Goal: Task Accomplishment & Management: Complete application form

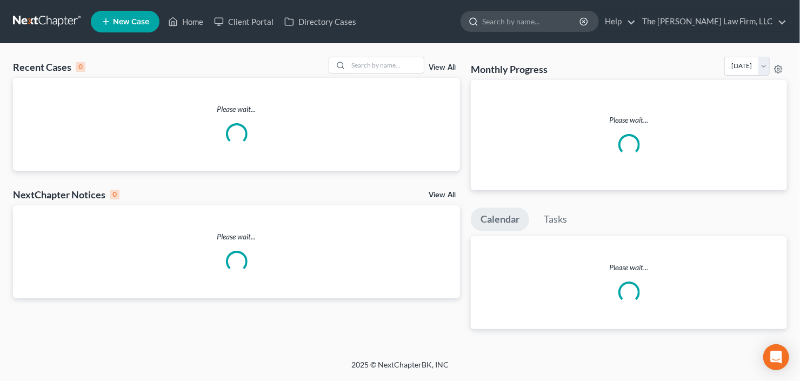
click at [581, 22] on input "search" at bounding box center [531, 21] width 99 height 20
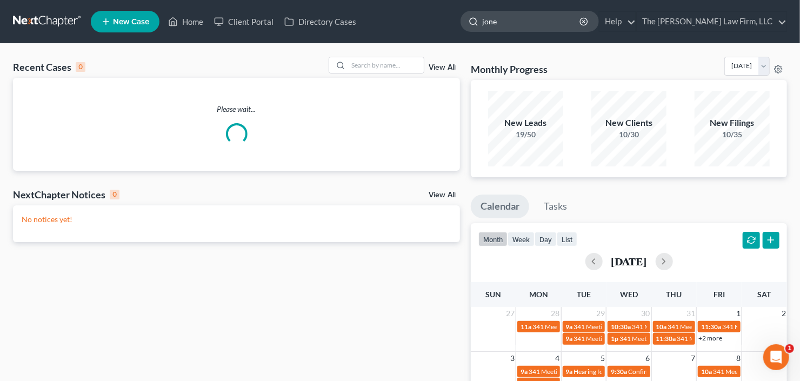
type input "jones"
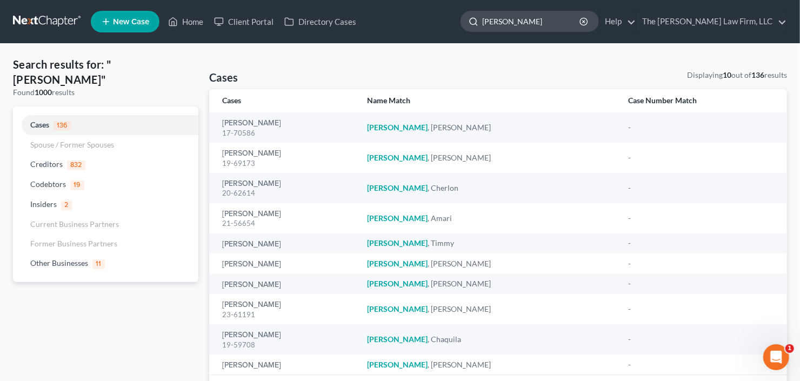
click at [527, 18] on input "jones" at bounding box center [531, 21] width 99 height 20
drag, startPoint x: 446, startPoint y: 43, endPoint x: 421, endPoint y: 55, distance: 26.8
click at [427, 50] on div "Home New Case Client Portal Directory Cases The Craig Black Law Firm, LLC cb@cr…" at bounding box center [400, 226] width 800 height 453
type input "deborah"
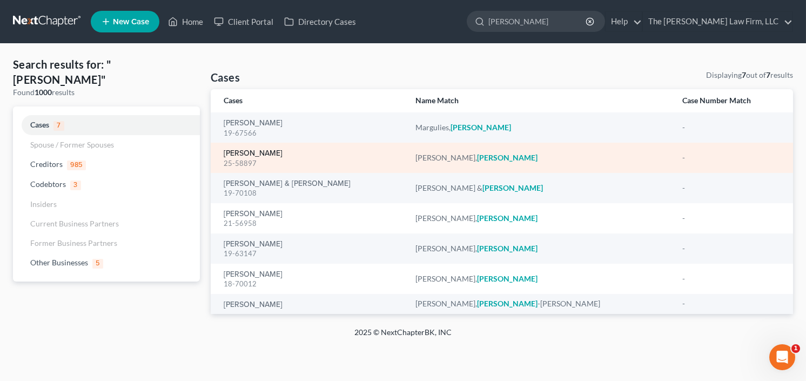
click at [249, 151] on link "[PERSON_NAME]" at bounding box center [253, 154] width 59 height 8
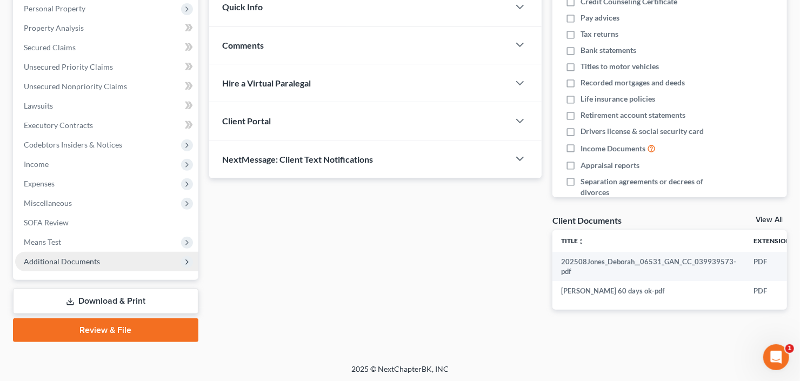
click at [60, 257] on span "Additional Documents" at bounding box center [62, 261] width 76 height 9
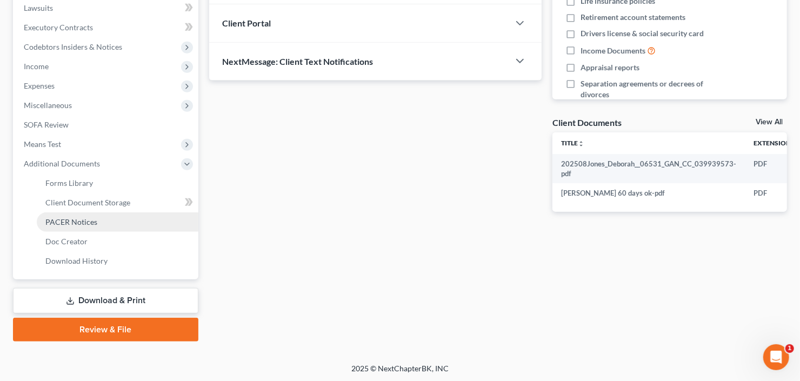
click at [84, 225] on link "PACER Notices" at bounding box center [118, 221] width 162 height 19
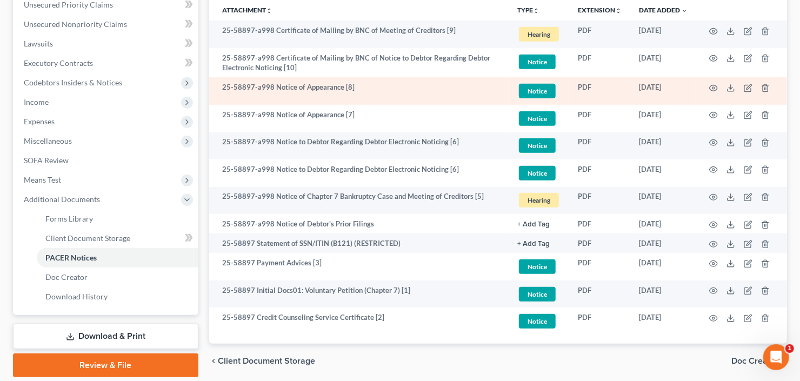
scroll to position [260, 0]
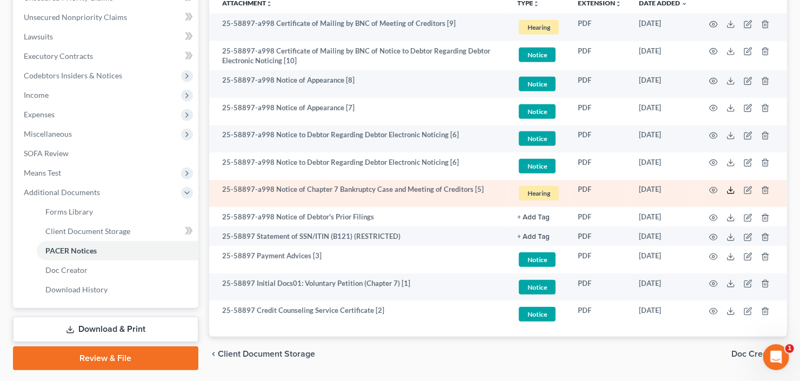
click at [731, 188] on line at bounding box center [731, 189] width 0 height 4
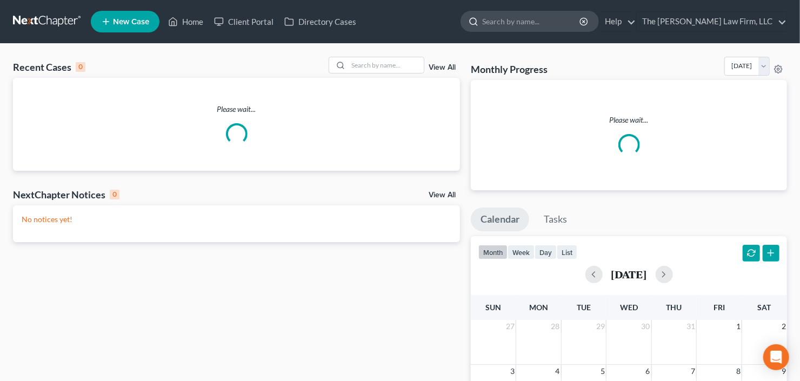
click at [581, 18] on input "search" at bounding box center [531, 21] width 99 height 20
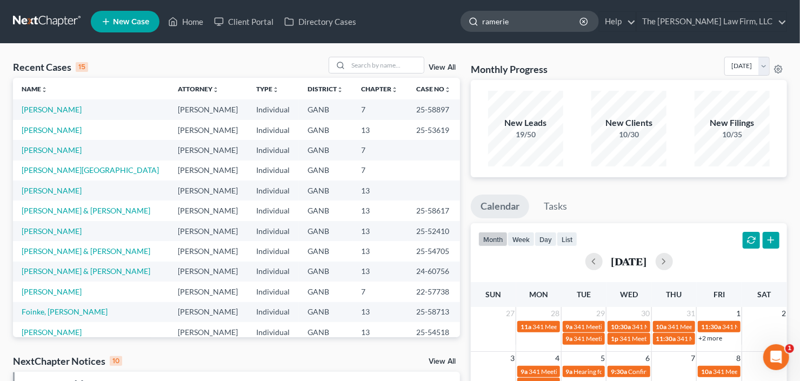
type input "[PERSON_NAME]"
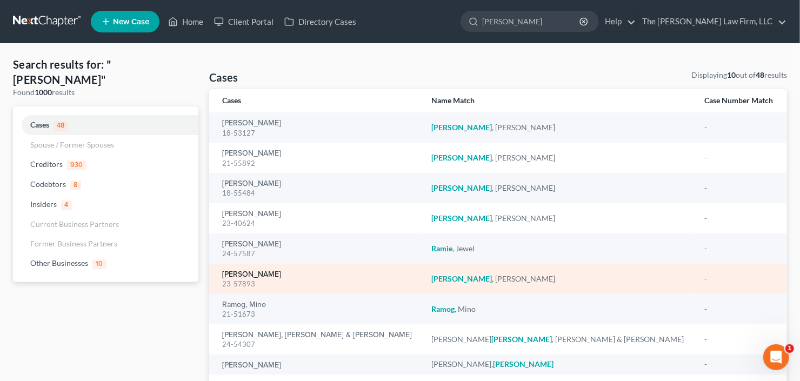
click at [250, 276] on link "[PERSON_NAME]" at bounding box center [251, 275] width 59 height 8
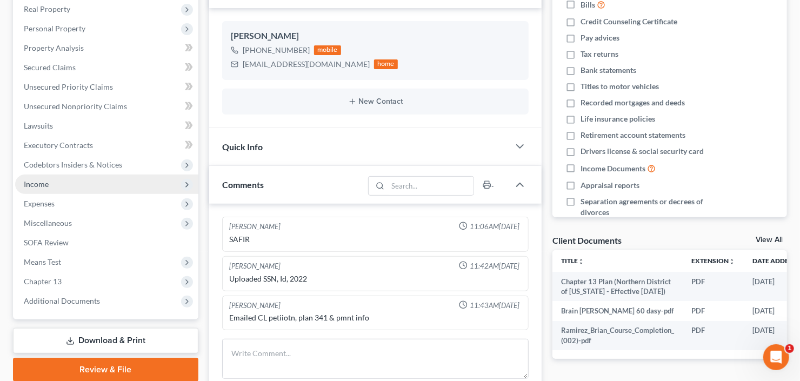
scroll to position [173, 0]
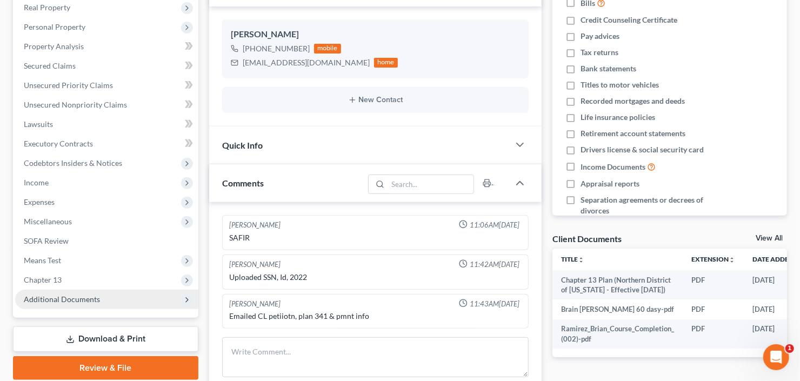
click at [61, 303] on span "Additional Documents" at bounding box center [106, 299] width 183 height 19
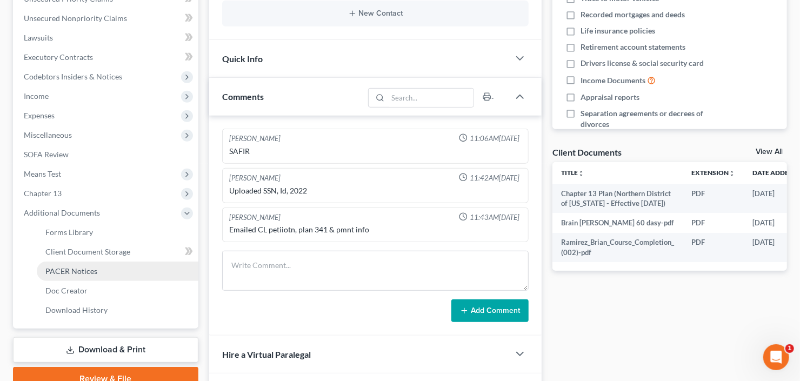
click at [79, 274] on link "PACER Notices" at bounding box center [118, 271] width 162 height 19
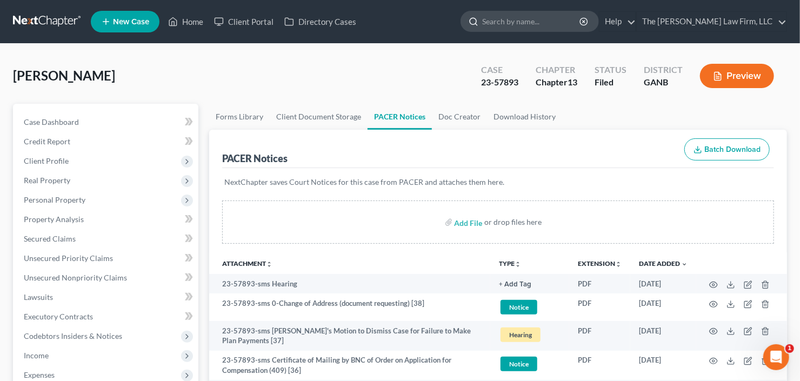
click at [566, 19] on input "search" at bounding box center [531, 21] width 99 height 20
type input "pierre"
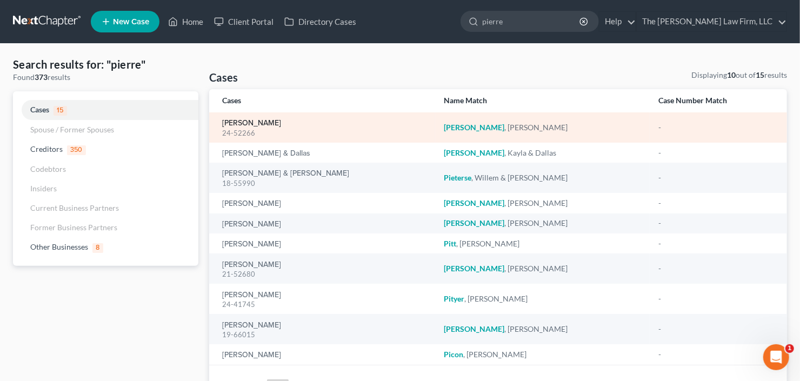
click at [246, 122] on link "[PERSON_NAME]" at bounding box center [251, 123] width 59 height 8
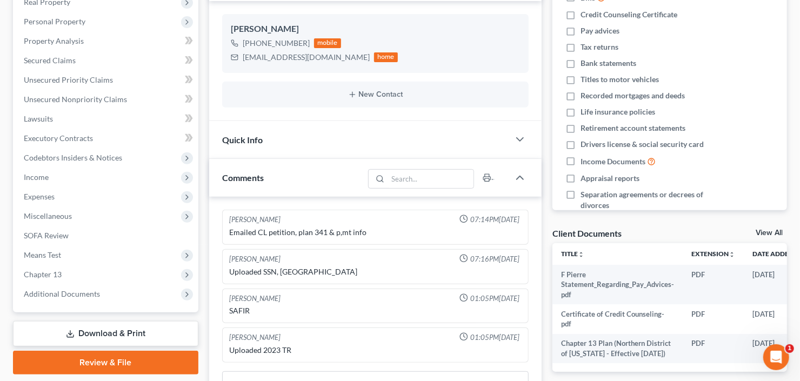
scroll to position [259, 0]
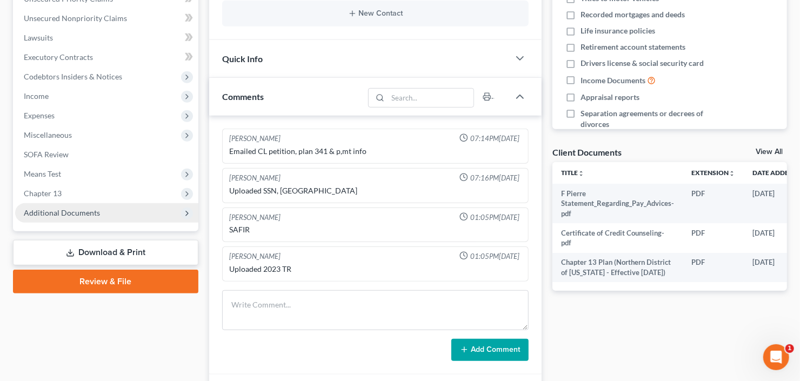
click at [81, 213] on span "Additional Documents" at bounding box center [62, 212] width 76 height 9
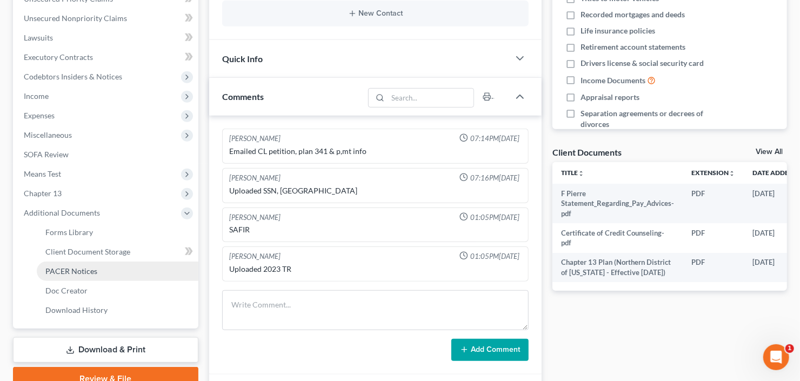
drag, startPoint x: 82, startPoint y: 277, endPoint x: 102, endPoint y: 265, distance: 23.7
click at [81, 276] on link "PACER Notices" at bounding box center [118, 271] width 162 height 19
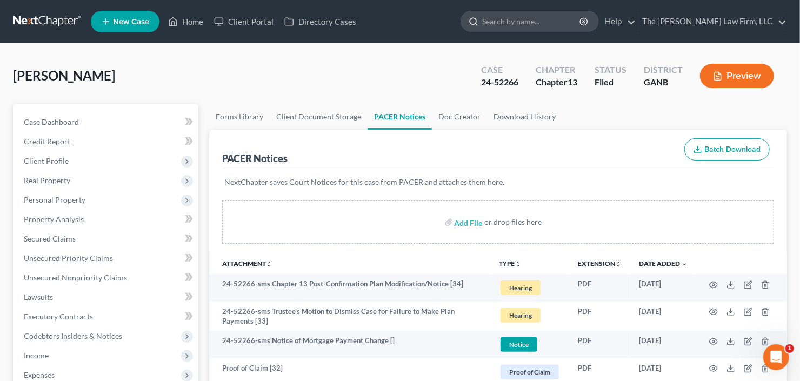
click at [535, 19] on input "search" at bounding box center [531, 21] width 99 height 20
type input "[PERSON_NAME]"
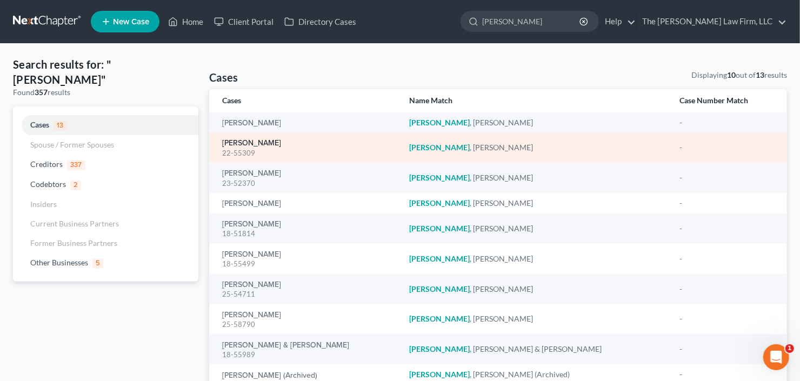
click at [251, 142] on link "[PERSON_NAME]" at bounding box center [251, 143] width 59 height 8
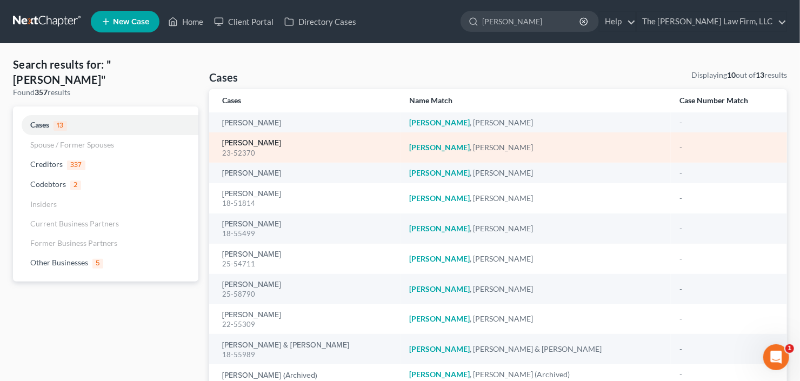
click at [236, 146] on link "[PERSON_NAME]" at bounding box center [251, 143] width 59 height 8
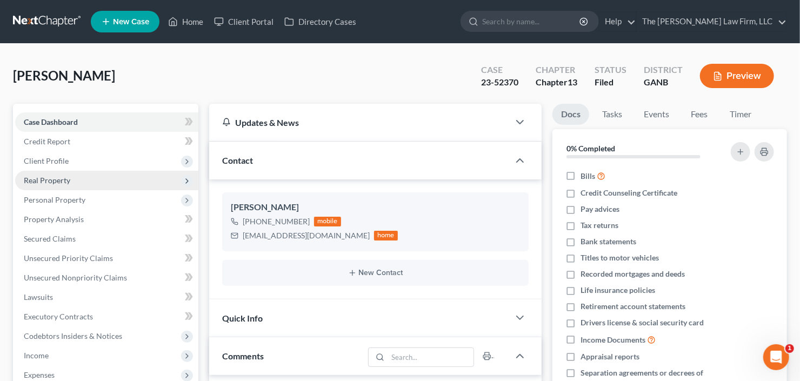
click at [52, 176] on span "Real Property" at bounding box center [47, 180] width 46 height 9
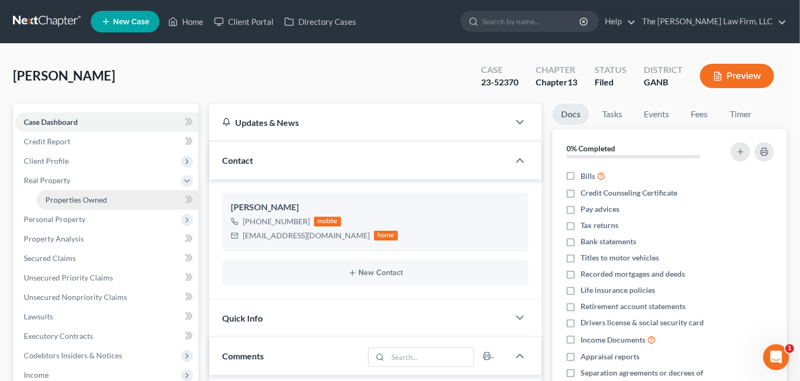
drag, startPoint x: 71, startPoint y: 202, endPoint x: 116, endPoint y: 195, distance: 45.4
click at [72, 202] on span "Properties Owned" at bounding box center [76, 199] width 62 height 9
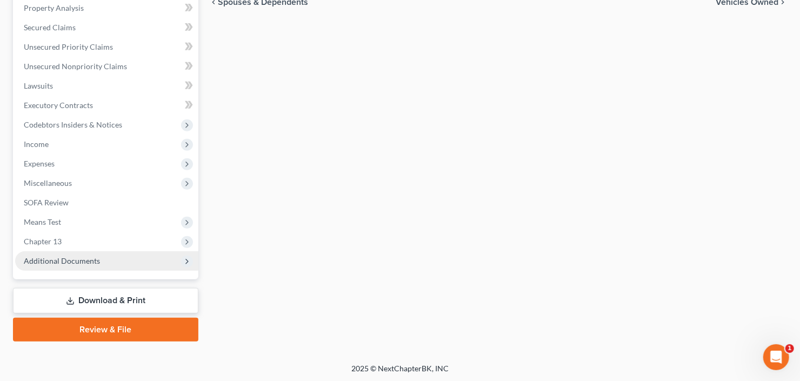
click at [64, 259] on span "Additional Documents" at bounding box center [62, 260] width 76 height 9
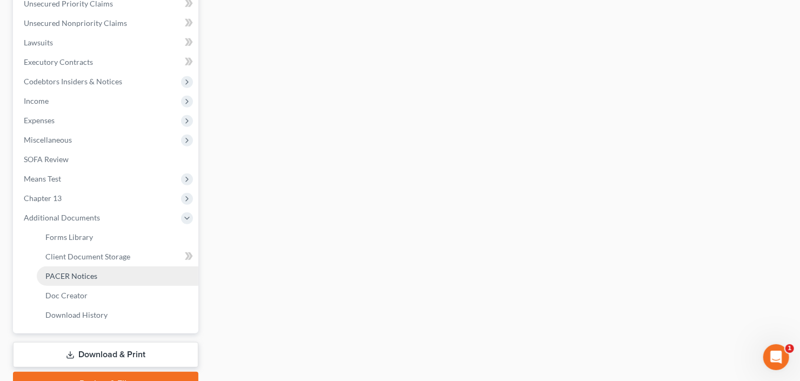
click at [79, 269] on link "PACER Notices" at bounding box center [118, 275] width 162 height 19
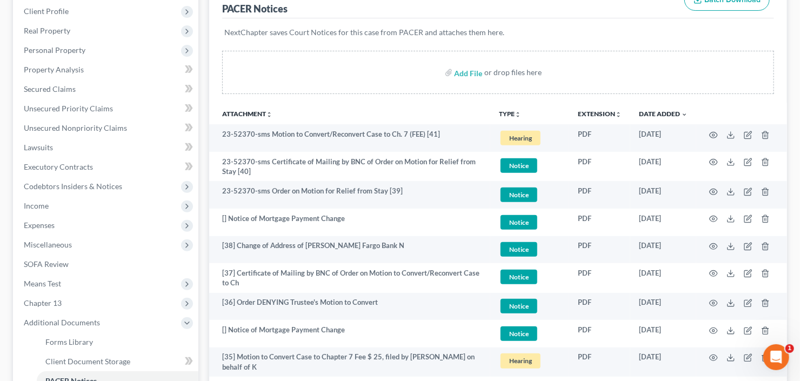
scroll to position [130, 0]
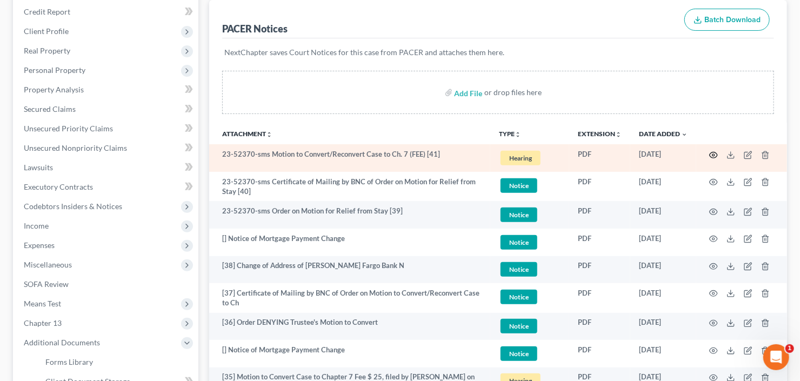
click at [714, 154] on circle "button" at bounding box center [713, 155] width 2 height 2
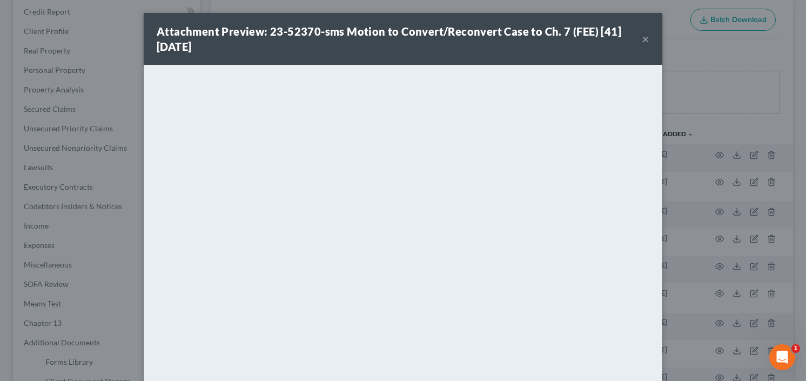
click at [644, 40] on button "×" at bounding box center [646, 38] width 8 height 13
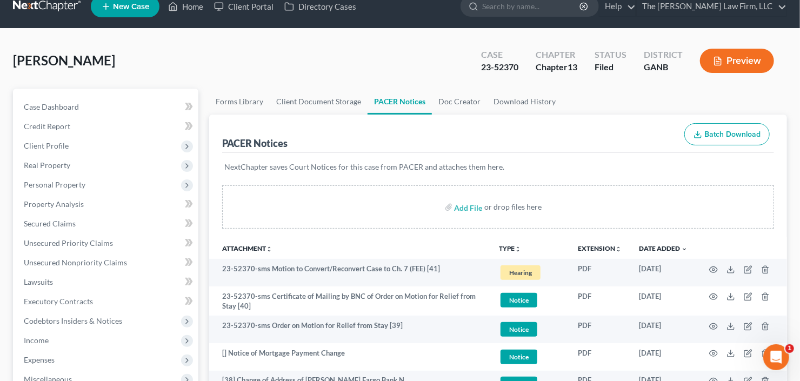
scroll to position [0, 0]
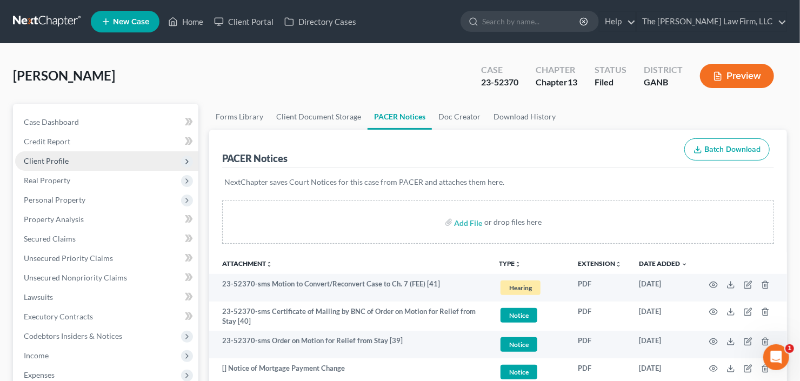
click at [62, 156] on span "Client Profile" at bounding box center [46, 160] width 45 height 9
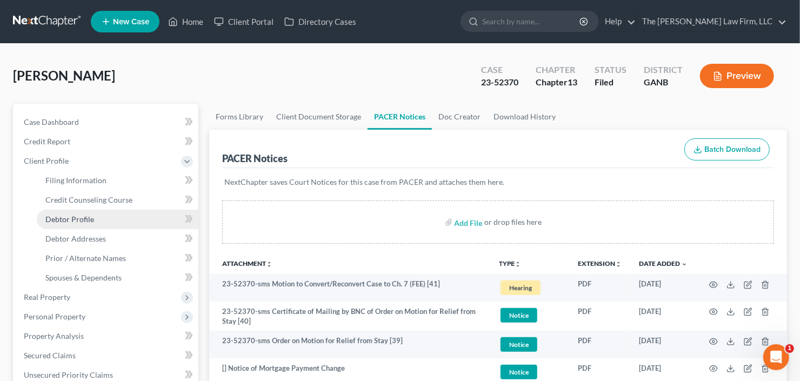
click at [62, 217] on span "Debtor Profile" at bounding box center [69, 219] width 49 height 9
select select "0"
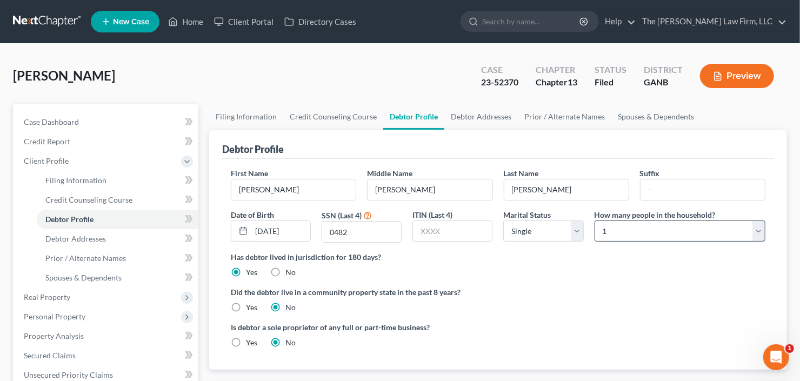
radio input "true"
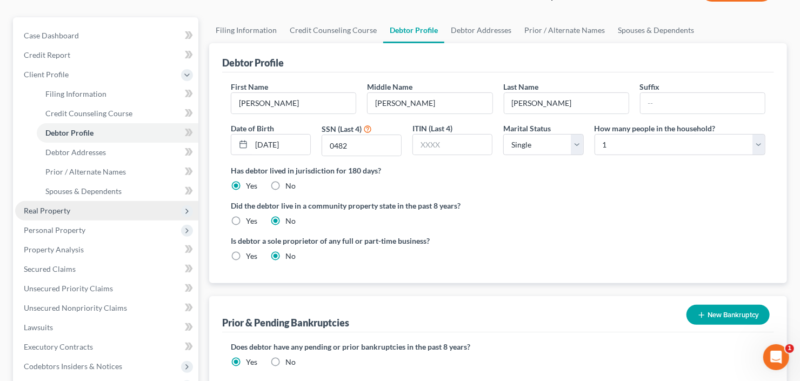
click at [92, 203] on span "Real Property" at bounding box center [106, 210] width 183 height 19
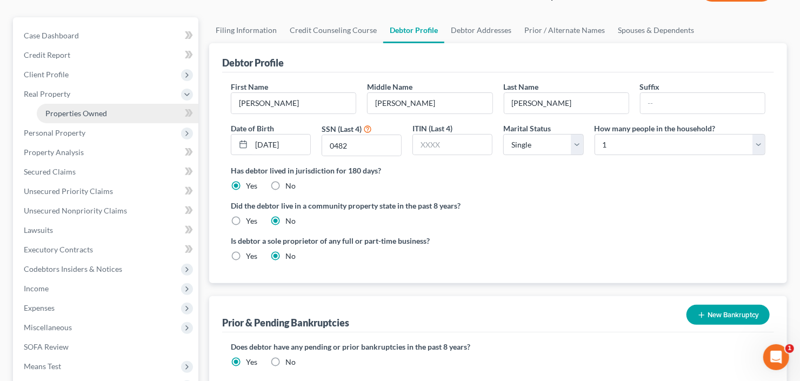
click at [105, 113] on span "Properties Owned" at bounding box center [76, 113] width 62 height 9
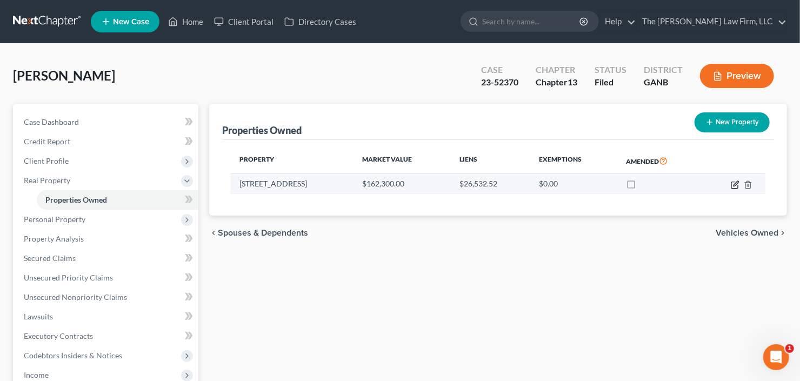
click at [733, 183] on icon "button" at bounding box center [735, 184] width 9 height 9
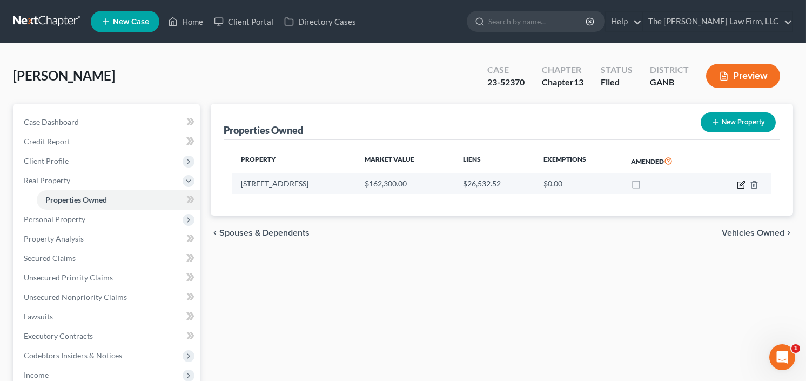
select select "10"
select select "100"
select select "3"
select select "7"
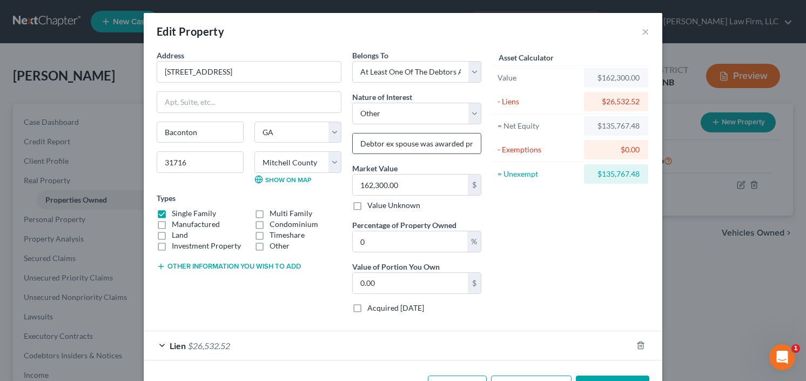
click at [414, 140] on input "Debtor ex spouse was awarded property in Divorce Divorce" at bounding box center [417, 143] width 128 height 21
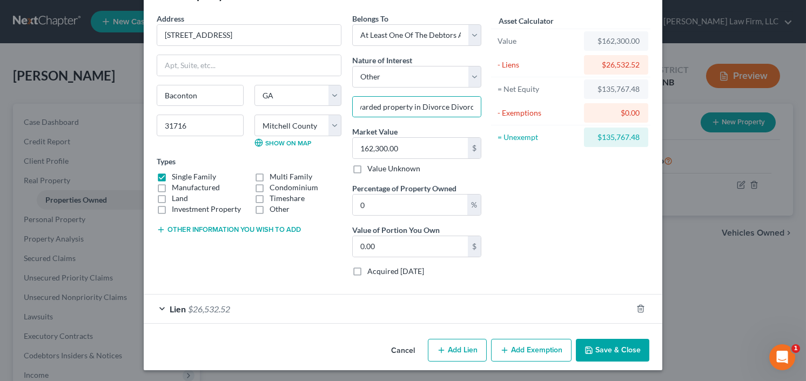
click at [612, 348] on button "Save & Close" at bounding box center [612, 350] width 73 height 23
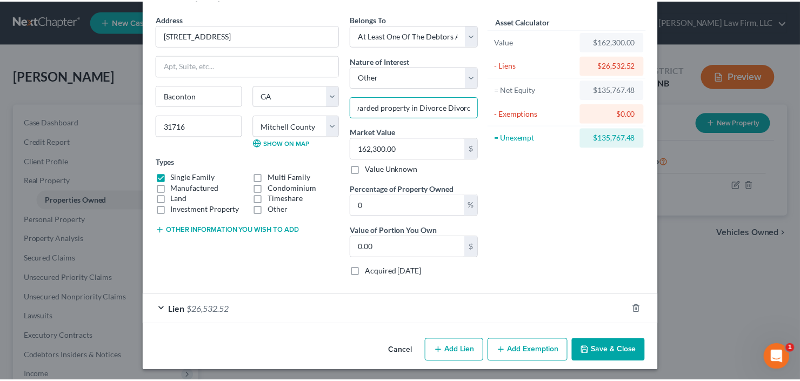
scroll to position [0, 0]
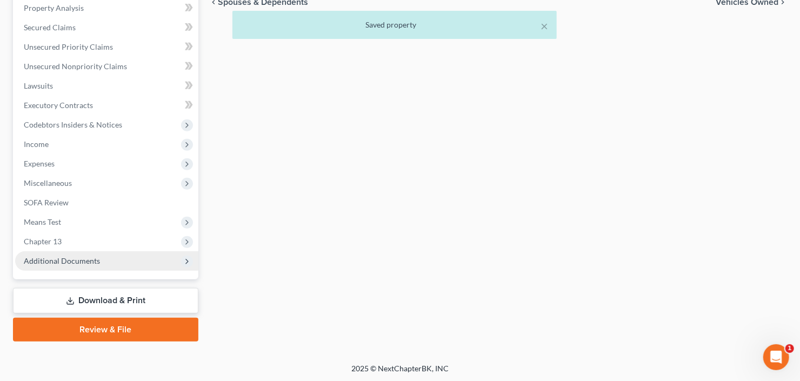
click at [54, 264] on span "Additional Documents" at bounding box center [106, 260] width 183 height 19
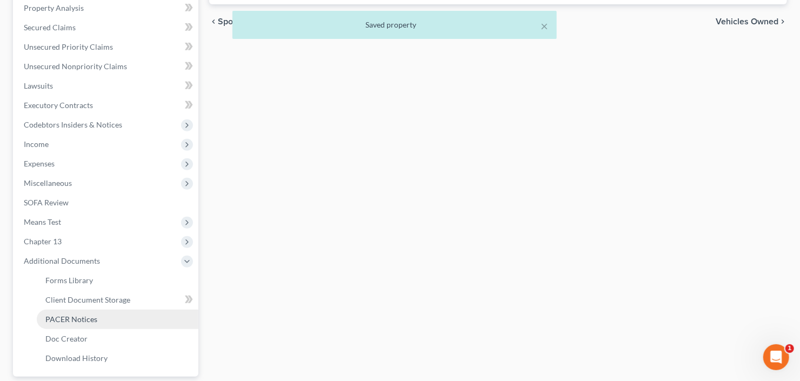
click at [66, 316] on span "PACER Notices" at bounding box center [71, 318] width 52 height 9
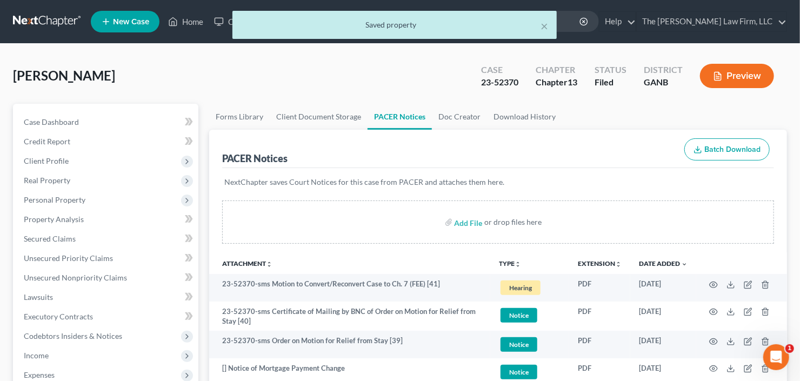
scroll to position [86, 0]
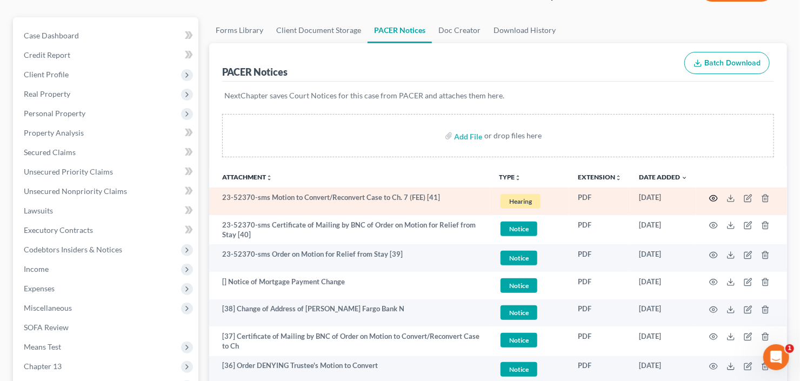
click at [715, 196] on icon "button" at bounding box center [713, 198] width 9 height 9
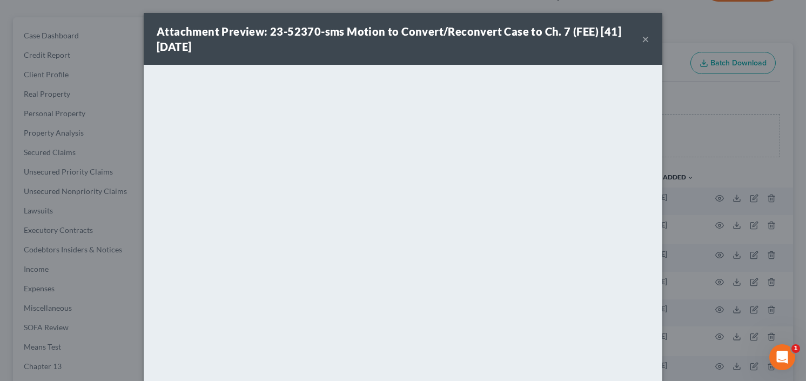
click at [642, 38] on button "×" at bounding box center [646, 38] width 8 height 13
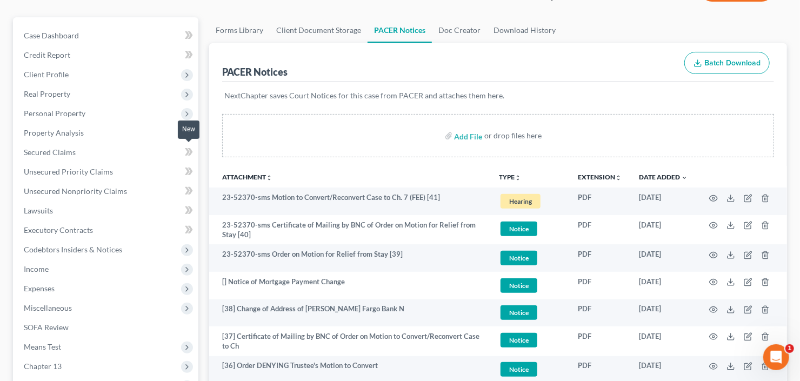
scroll to position [0, 0]
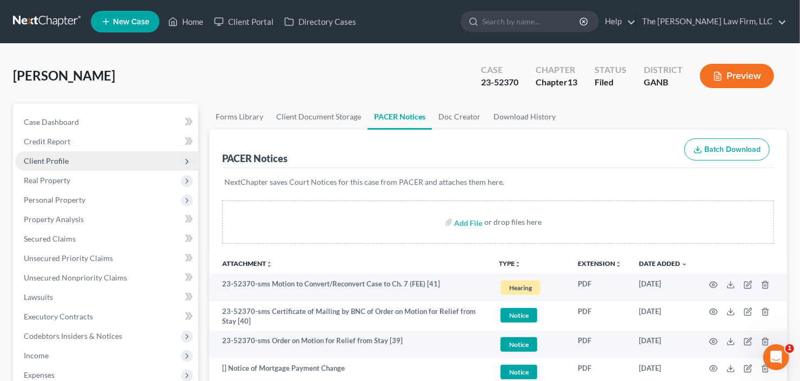
click at [77, 162] on span "Client Profile" at bounding box center [106, 160] width 183 height 19
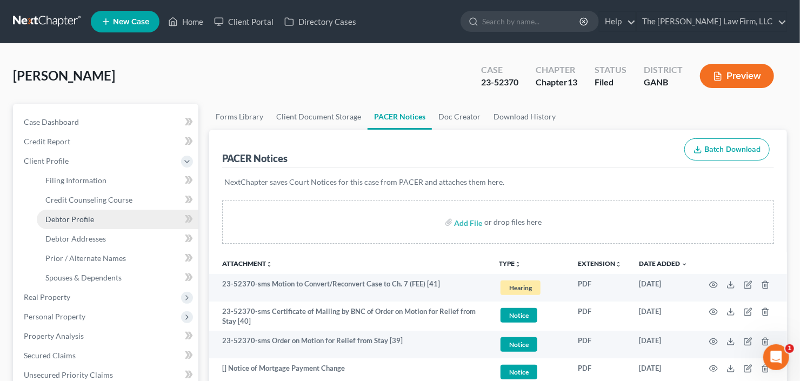
drag, startPoint x: 82, startPoint y: 218, endPoint x: 99, endPoint y: 218, distance: 17.8
click at [82, 218] on span "Debtor Profile" at bounding box center [69, 219] width 49 height 9
select select "0"
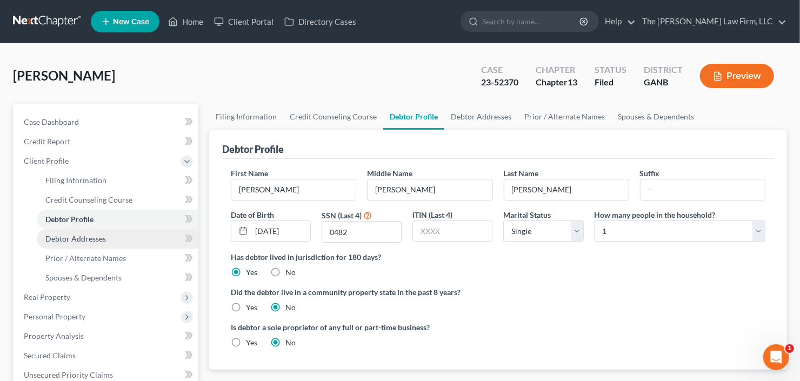
click at [65, 234] on span "Debtor Addresses" at bounding box center [75, 238] width 61 height 9
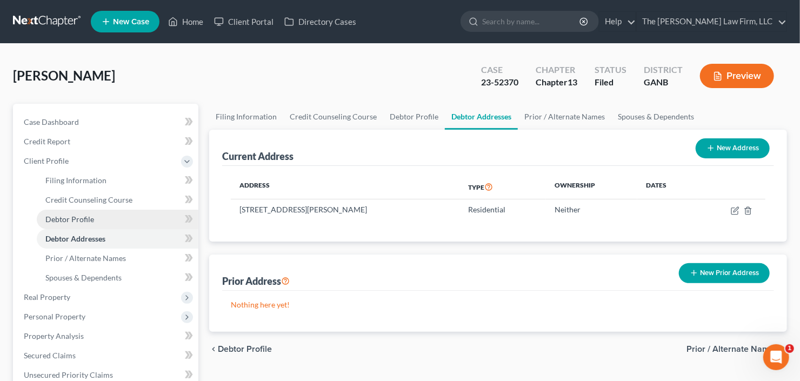
click at [83, 218] on span "Debtor Profile" at bounding box center [69, 219] width 49 height 9
select select "0"
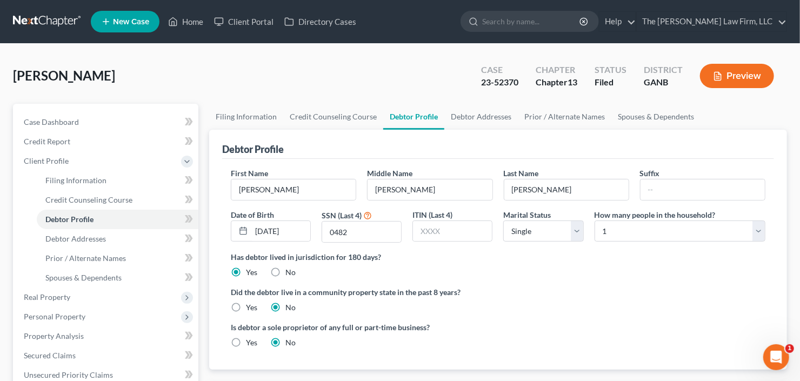
scroll to position [86, 0]
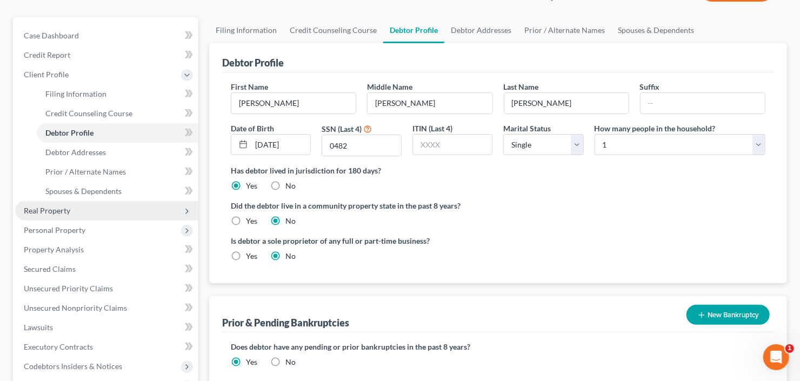
click at [49, 211] on span "Real Property" at bounding box center [47, 210] width 46 height 9
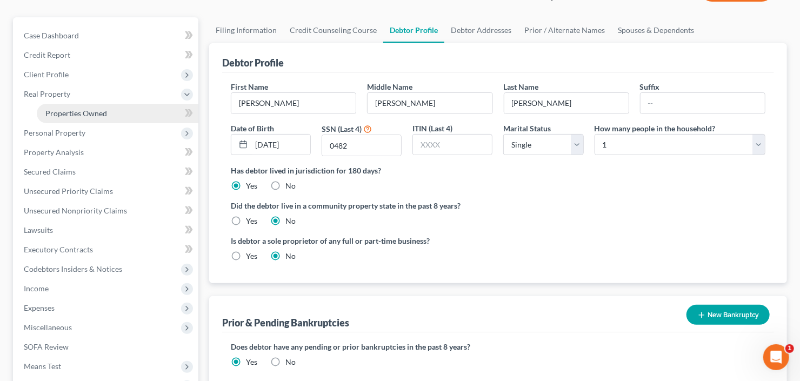
click at [89, 110] on span "Properties Owned" at bounding box center [76, 113] width 62 height 9
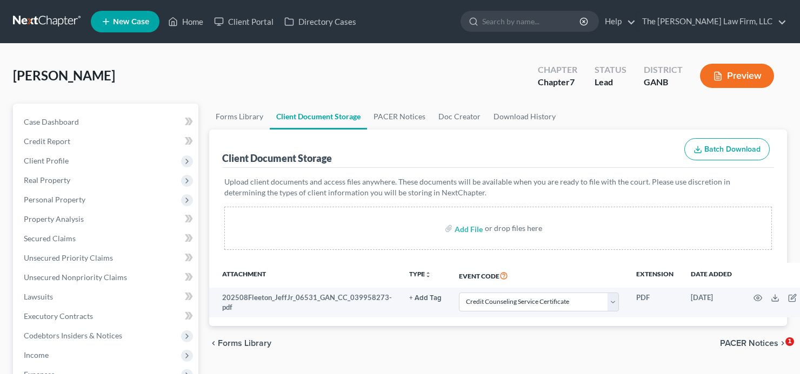
select select "5"
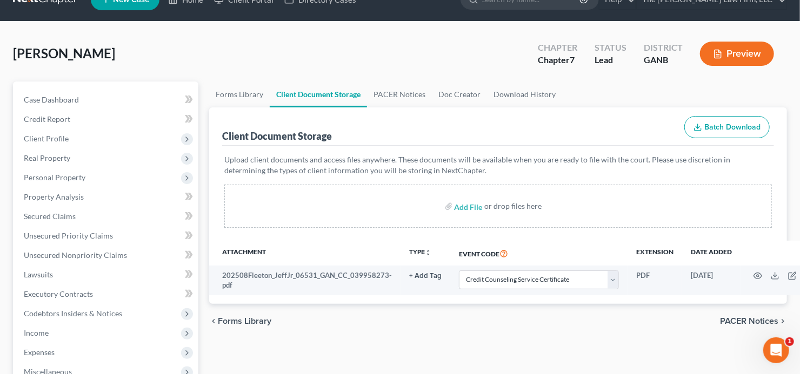
scroll to position [43, 0]
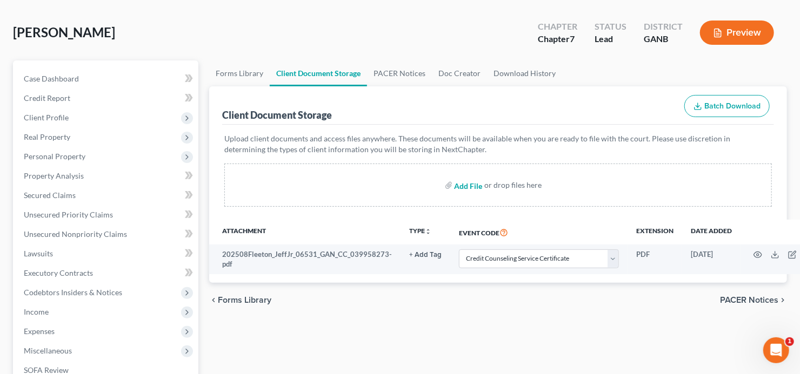
click at [463, 185] on input "file" at bounding box center [467, 185] width 26 height 19
type input "C:\fakepath\Fleeton exStatement_Regarding_Pay_Advices.pdf"
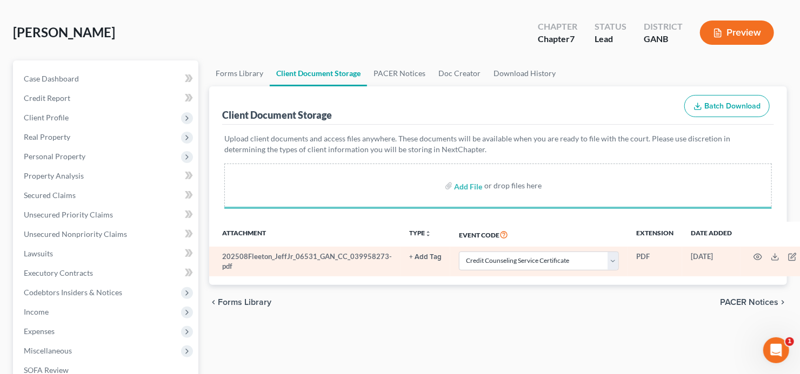
select select "5"
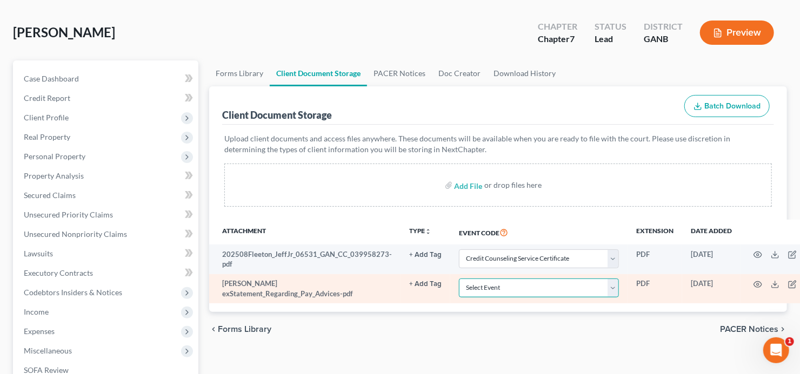
click at [539, 290] on select "Select Event 01 - Chapter 13 Plan - Initial Plan 02-Application to Pay Filing F…" at bounding box center [539, 288] width 160 height 19
select select "35"
click at [459, 279] on select "Select Event 01 - Chapter 13 Plan - Initial Plan 02-Application to Pay Filing F…" at bounding box center [539, 288] width 160 height 19
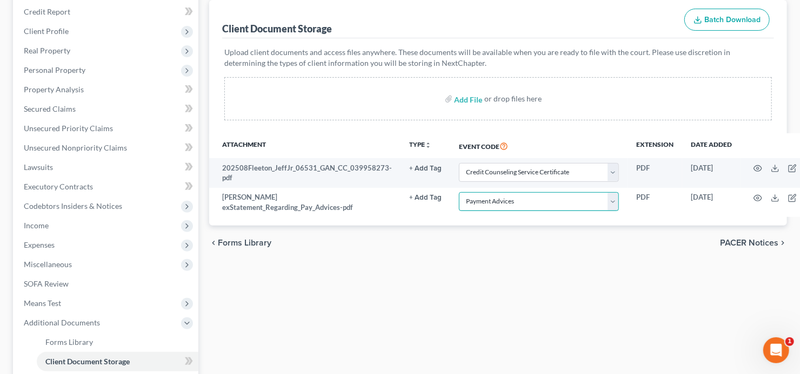
scroll to position [0, 0]
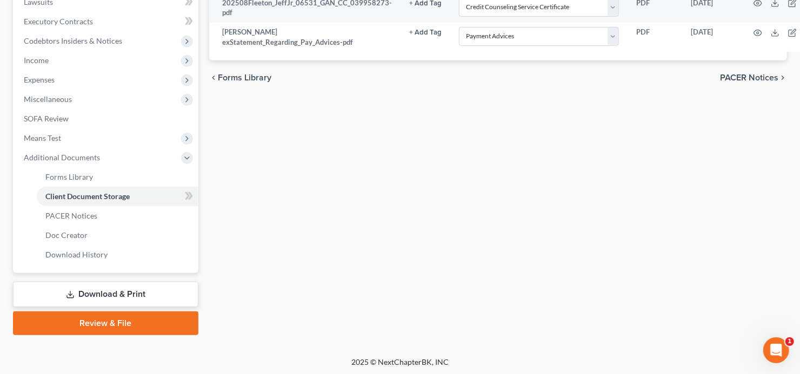
click at [86, 323] on link "Review & File" at bounding box center [105, 324] width 185 height 24
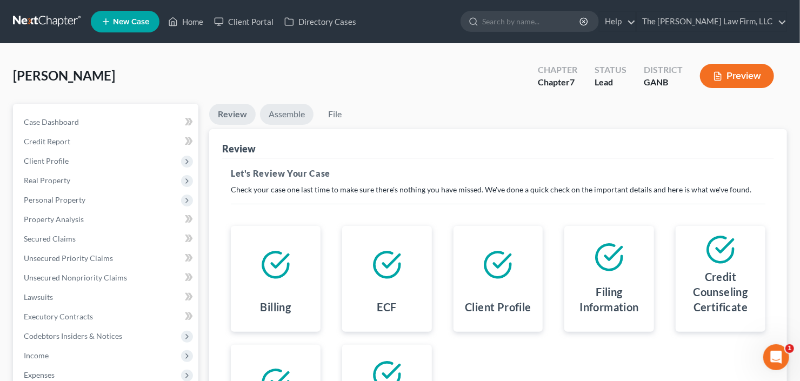
click at [285, 119] on link "Assemble" at bounding box center [286, 114] width 53 height 21
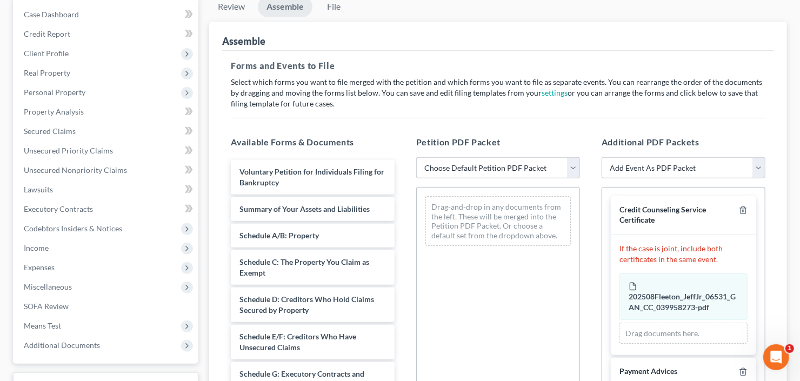
scroll to position [130, 0]
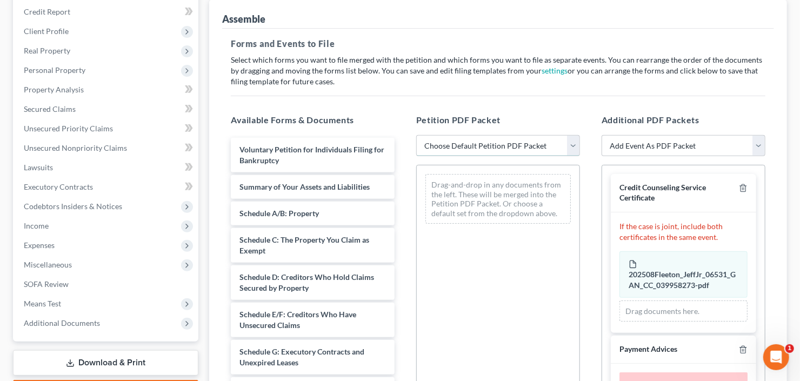
click at [521, 139] on select "Choose Default Petition PDF Packet Complete Bankruptcy Petition (all forms and …" at bounding box center [498, 146] width 164 height 22
select select "0"
click at [416, 135] on select "Choose Default Petition PDF Packet Complete Bankruptcy Petition (all forms and …" at bounding box center [498, 146] width 164 height 22
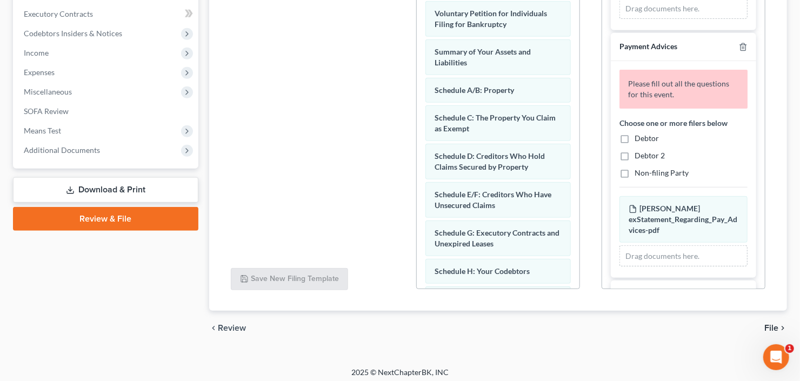
click at [626, 123] on label "Choose one or more filers below" at bounding box center [673, 122] width 108 height 11
click at [634, 138] on label "Debtor" at bounding box center [646, 138] width 24 height 11
click at [639, 138] on input "Debtor" at bounding box center [642, 136] width 7 height 7
checkbox input "true"
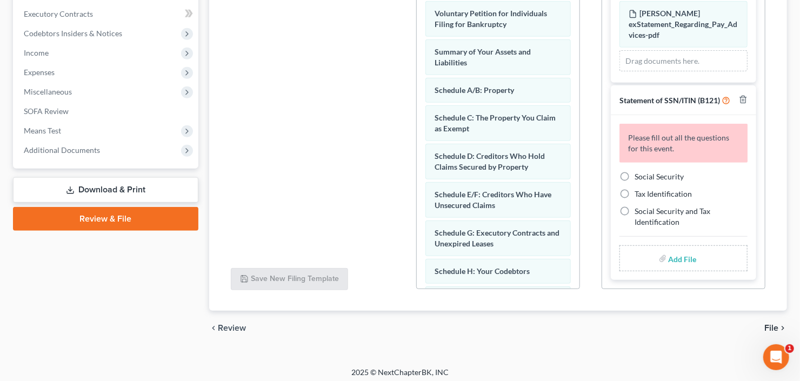
click at [634, 174] on label "Social Security" at bounding box center [658, 176] width 49 height 11
click at [639, 174] on input "Social Security" at bounding box center [642, 174] width 7 height 7
radio input "true"
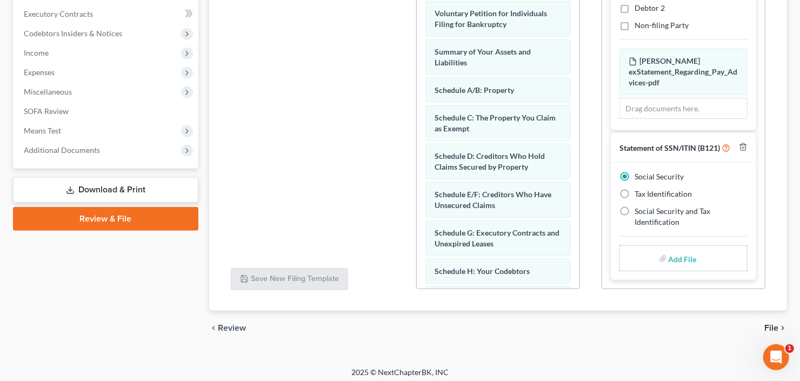
click at [676, 256] on input "file" at bounding box center [681, 258] width 26 height 19
type input "C:\fakepath\Jeff Fleeton b21ex.pdf"
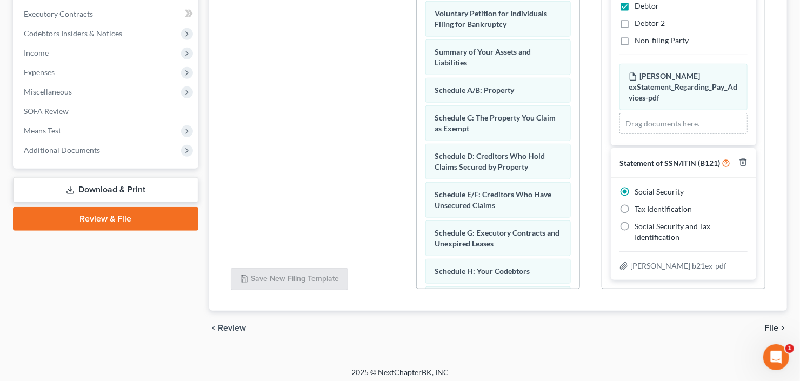
scroll to position [222, 0]
click at [769, 326] on span "File" at bounding box center [771, 328] width 14 height 9
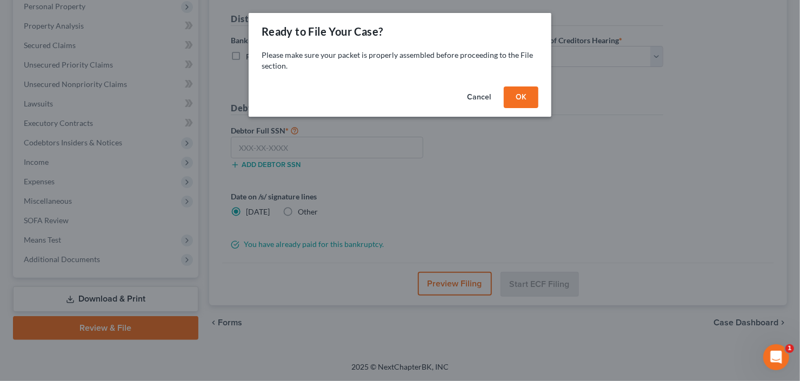
scroll to position [191, 0]
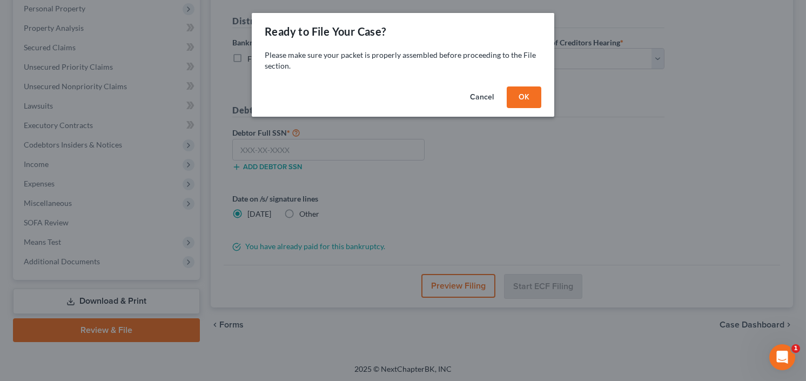
click at [531, 91] on button "OK" at bounding box center [524, 97] width 35 height 22
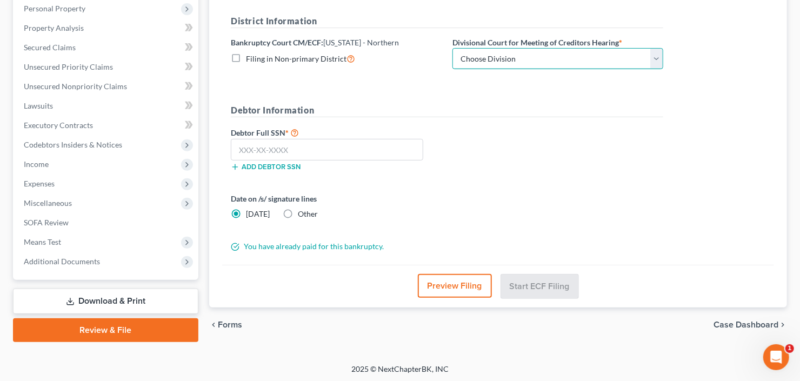
click at [537, 61] on select "Choose Division Atlanta Gainesville Newnan Rome" at bounding box center [557, 59] width 211 height 22
select select "0"
click at [452, 48] on select "Choose Division Atlanta Gainesville Newnan Rome" at bounding box center [557, 59] width 211 height 22
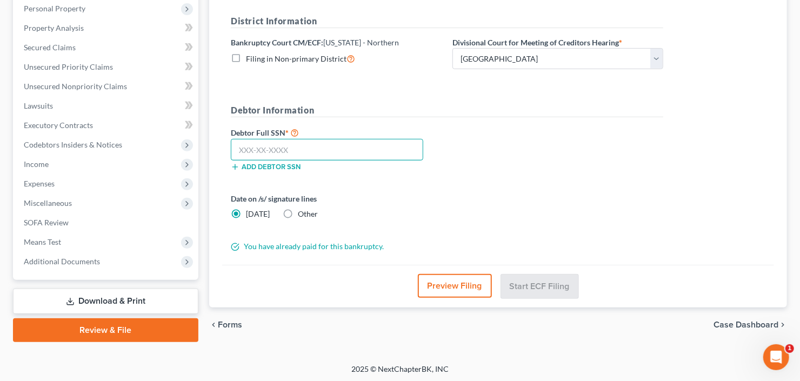
click at [300, 156] on input "text" at bounding box center [327, 150] width 192 height 22
type input "420-98-3558"
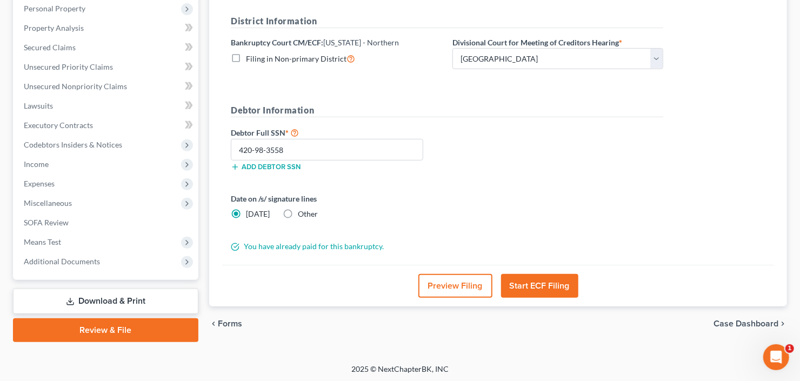
click at [547, 289] on button "Start ECF Filing" at bounding box center [539, 286] width 77 height 24
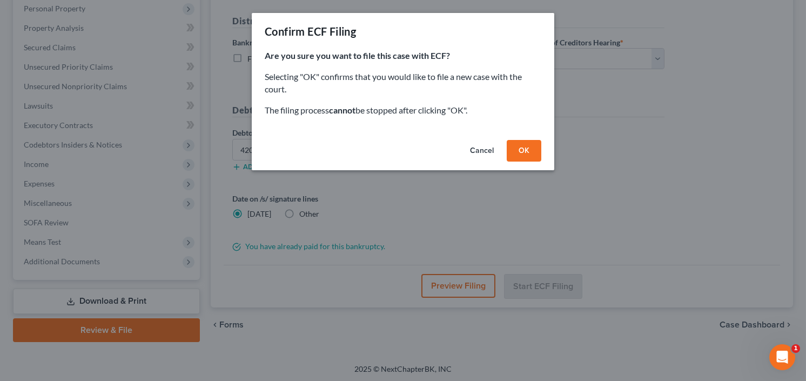
click at [522, 145] on button "OK" at bounding box center [524, 151] width 35 height 22
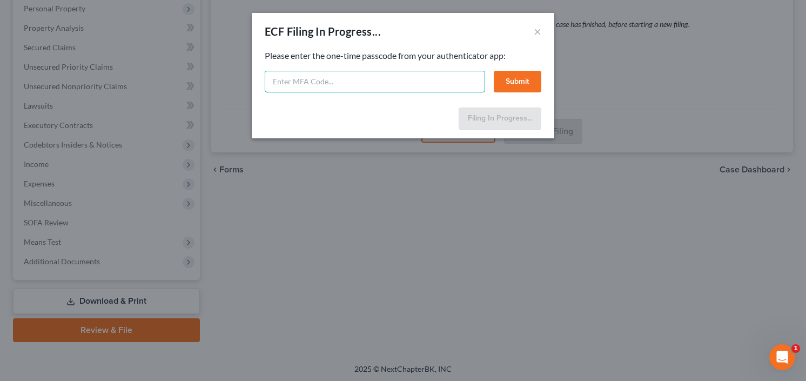
click at [317, 79] on input "text" at bounding box center [375, 82] width 220 height 22
type input "995393"
click at [511, 79] on button "Submit" at bounding box center [518, 82] width 48 height 22
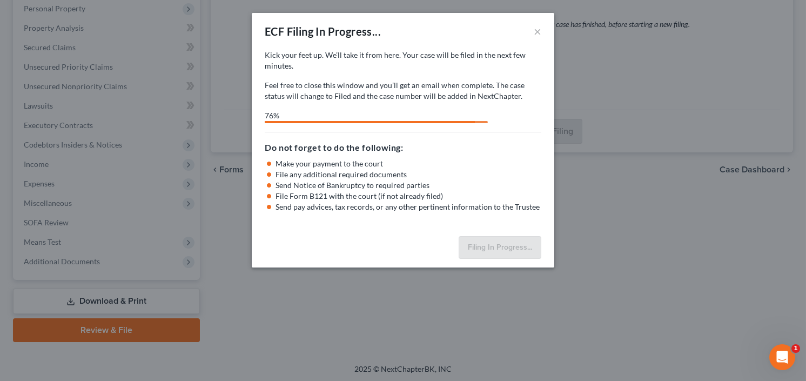
select select "0"
